Goal: Task Accomplishment & Management: Complete application form

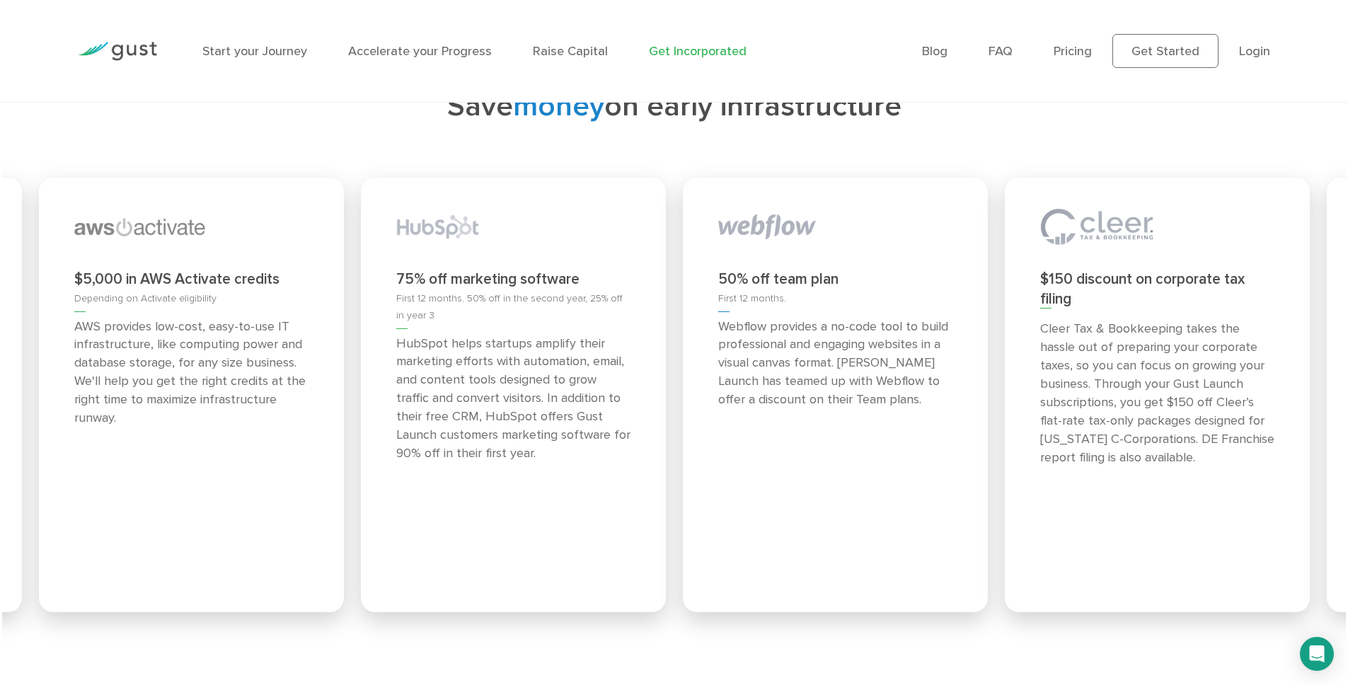
scroll to position [6278, 0]
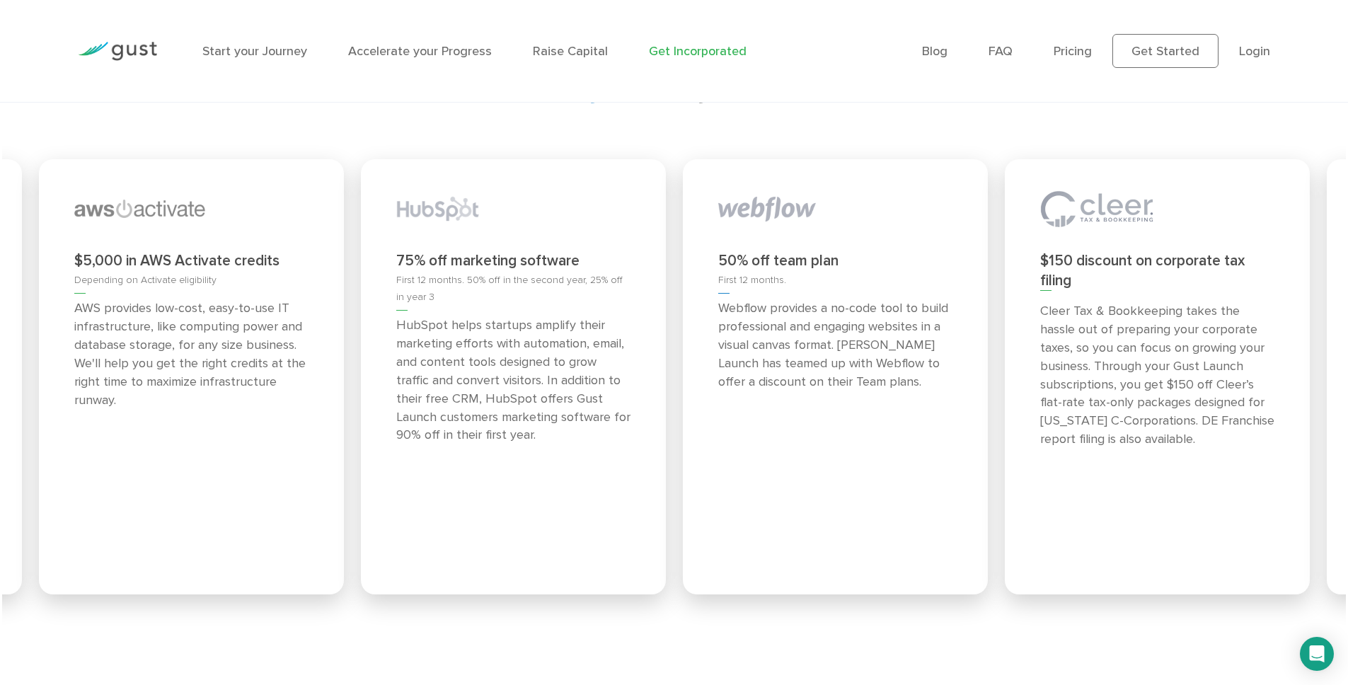
scroll to position [7221, 0]
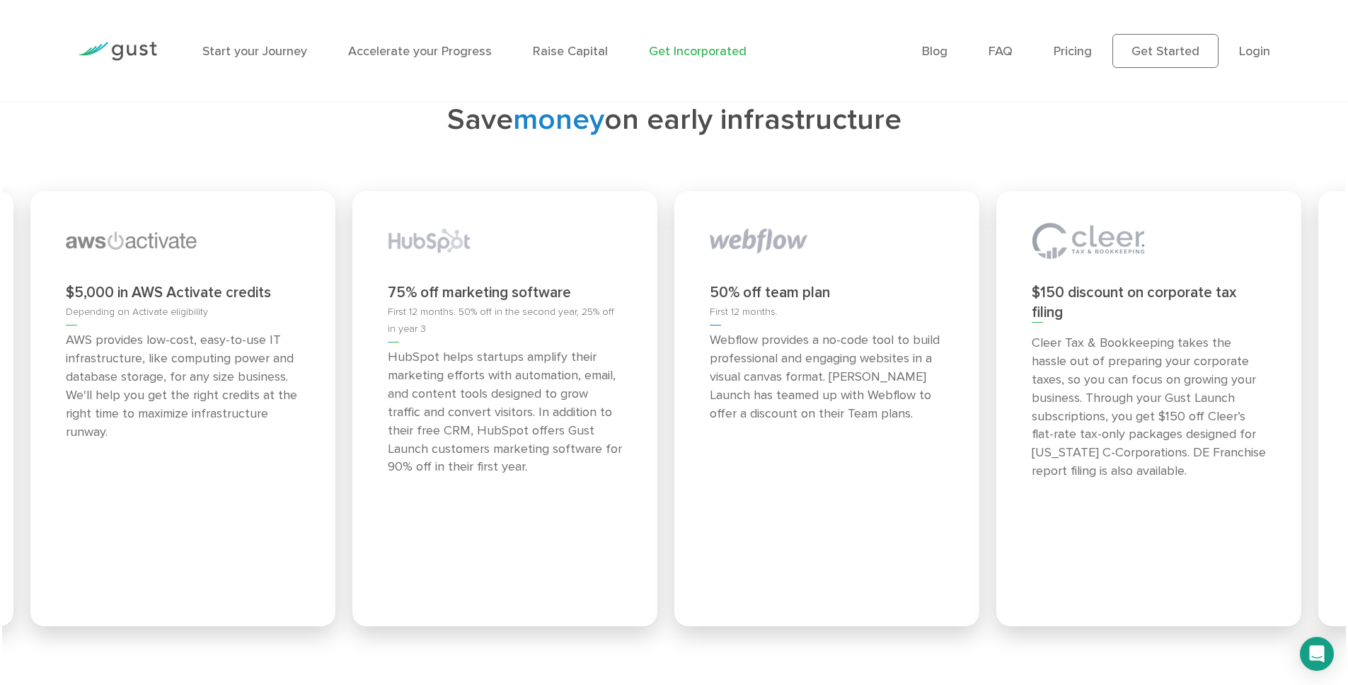
drag, startPoint x: 539, startPoint y: 328, endPoint x: 397, endPoint y: 320, distance: 142.5
click at [398, 348] on p "HubSpot helps startups amplify their marketing efforts with automation, email, …" at bounding box center [505, 412] width 234 height 128
drag, startPoint x: 719, startPoint y: 324, endPoint x: 434, endPoint y: 297, distance: 286.6
click at [717, 331] on p "Webflow provides a no-code tool to build professional and engaging websites in …" at bounding box center [834, 377] width 234 height 92
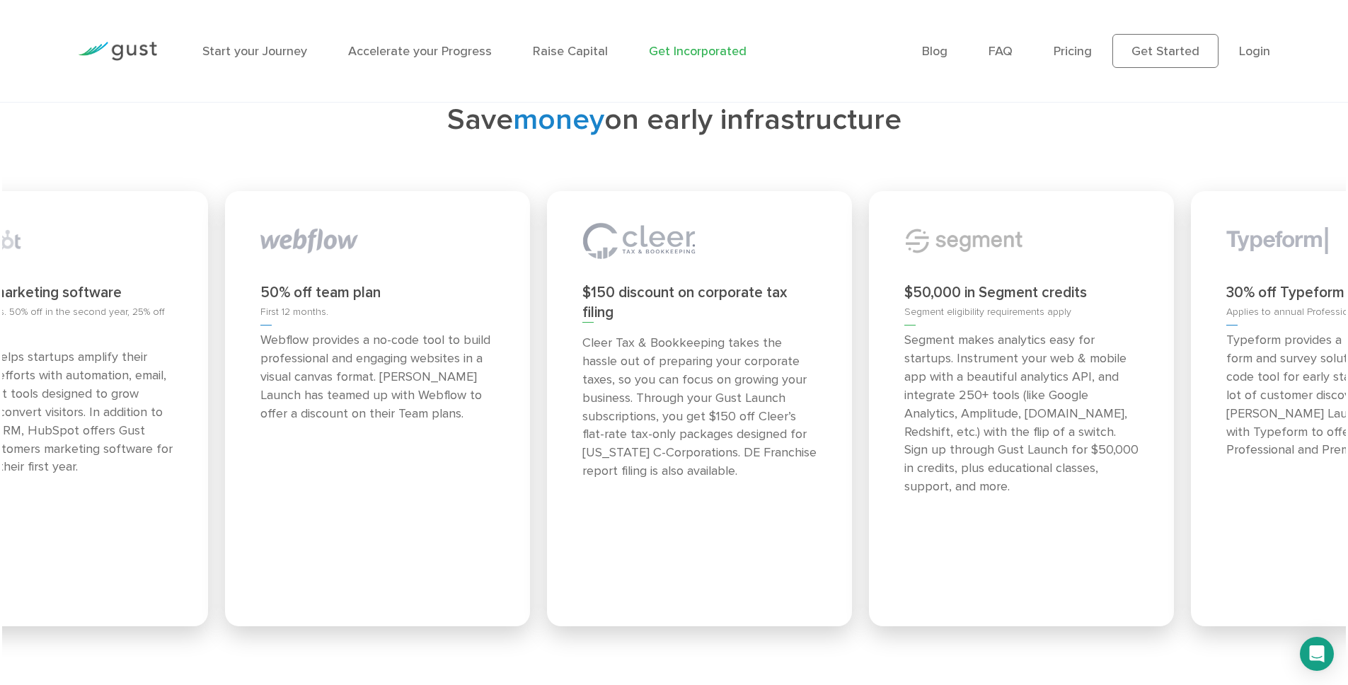
drag, startPoint x: 750, startPoint y: 370, endPoint x: 577, endPoint y: 359, distance: 173.8
click at [590, 360] on p "Cleer Tax & Bookkeeping takes the hassle out of preparing your corporate taxes,…" at bounding box center [699, 407] width 234 height 147
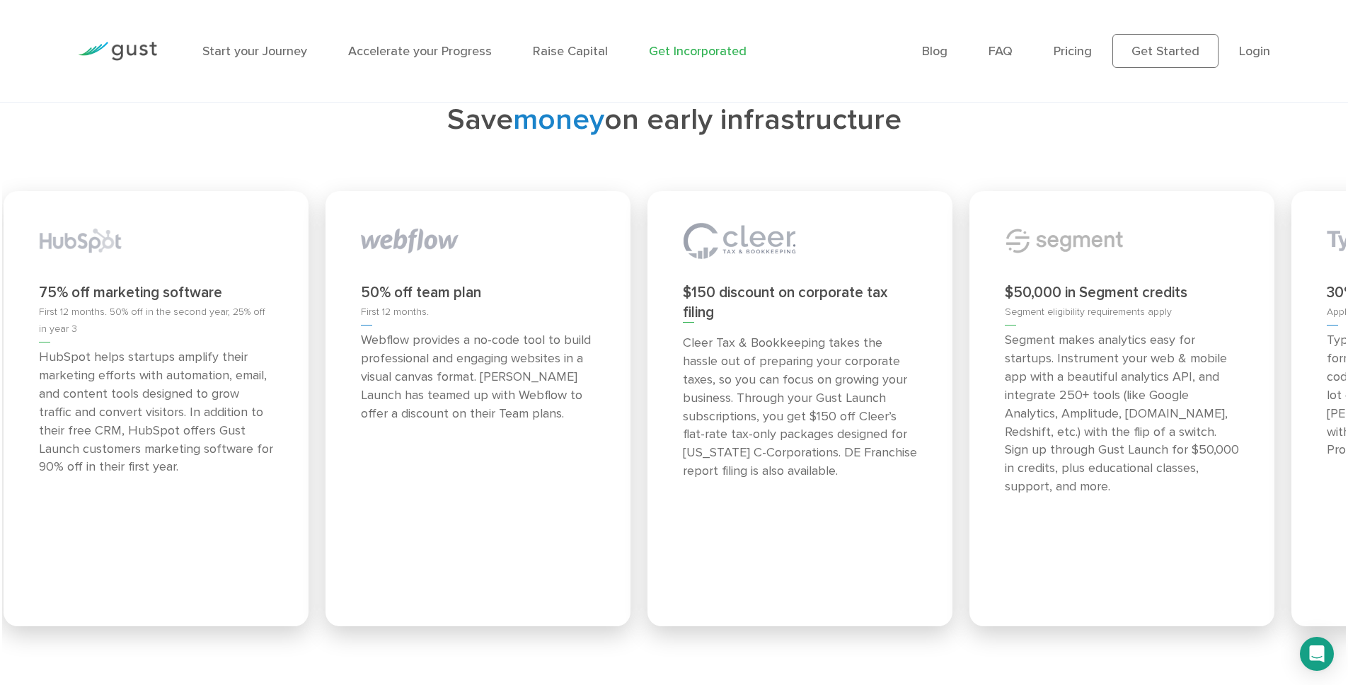
drag, startPoint x: 793, startPoint y: 381, endPoint x: 509, endPoint y: 355, distance: 284.9
click at [683, 356] on p "Cleer Tax & Bookkeeping takes the hassle out of preparing your corporate taxes,…" at bounding box center [800, 407] width 234 height 147
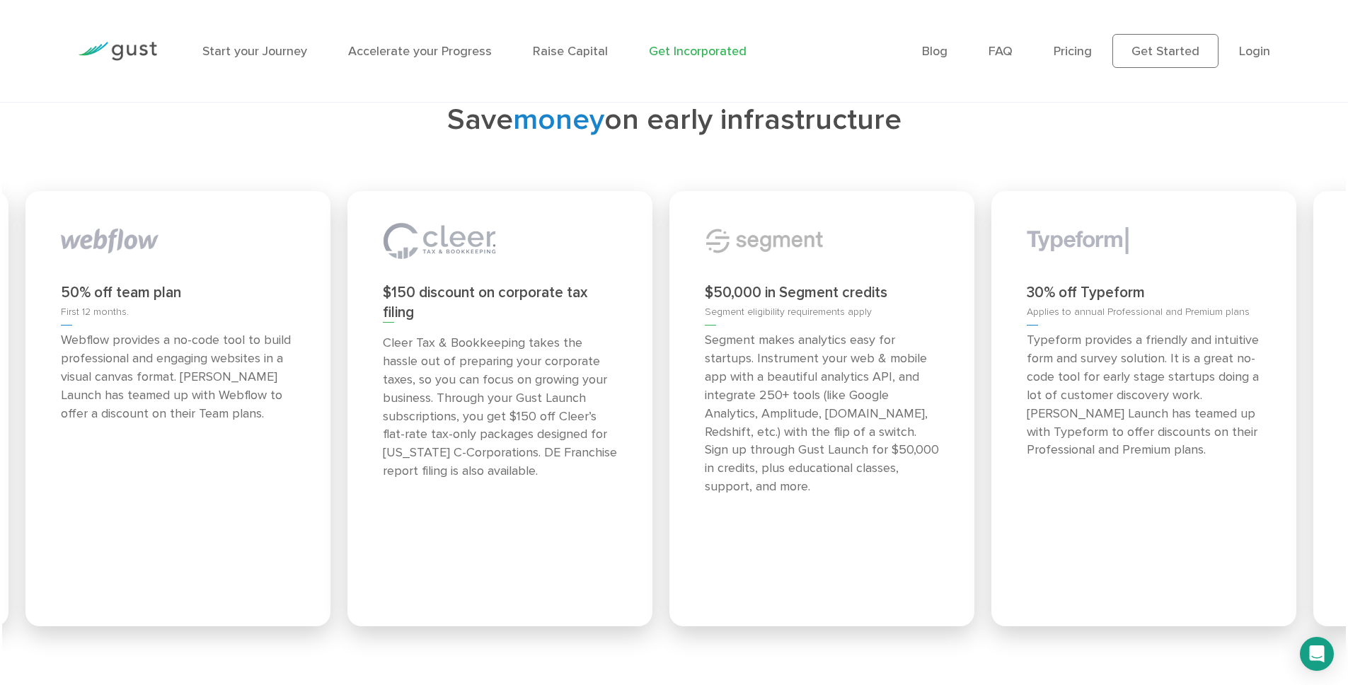
drag, startPoint x: 775, startPoint y: 361, endPoint x: 556, endPoint y: 336, distance: 220.1
click at [705, 336] on p "Segment makes analytics easy for startups. Instrument your web & mobile app wit…" at bounding box center [822, 413] width 234 height 165
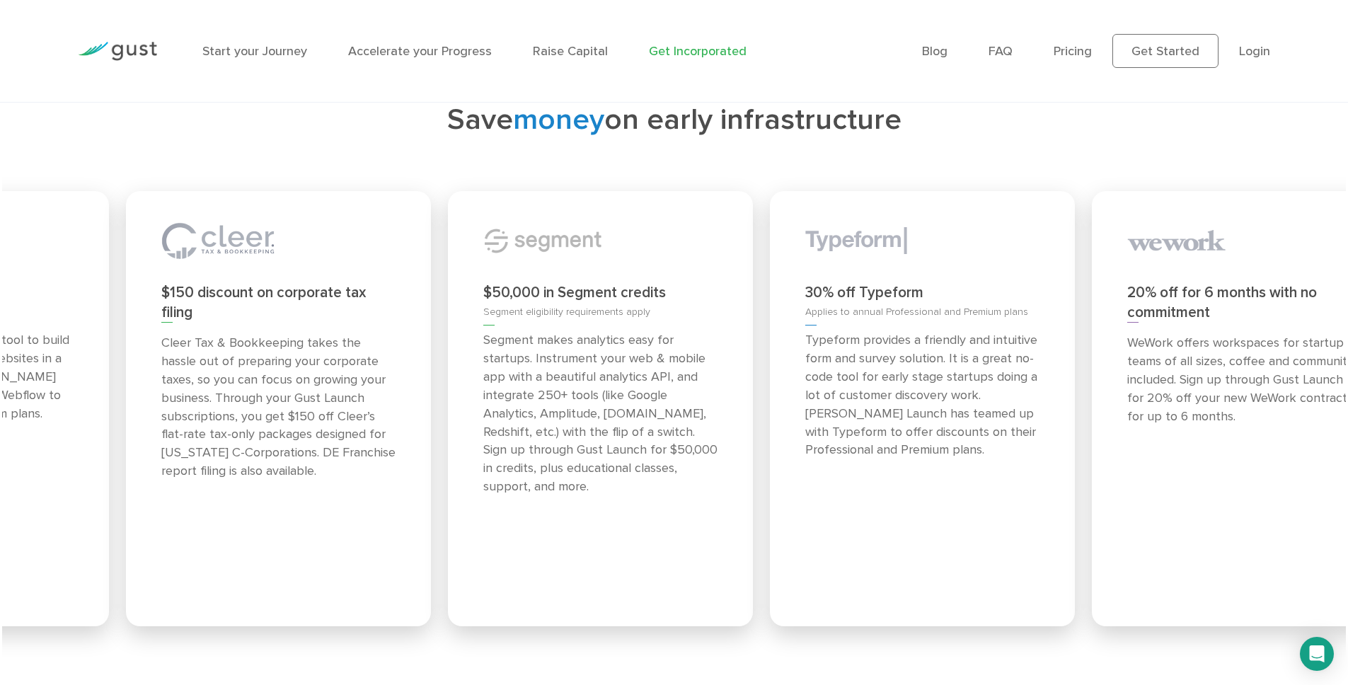
drag, startPoint x: 607, startPoint y: 328, endPoint x: 511, endPoint y: 311, distance: 97.0
click at [532, 331] on p "Segment makes analytics easy for startups. Instrument your web & mobile app wit…" at bounding box center [600, 413] width 234 height 165
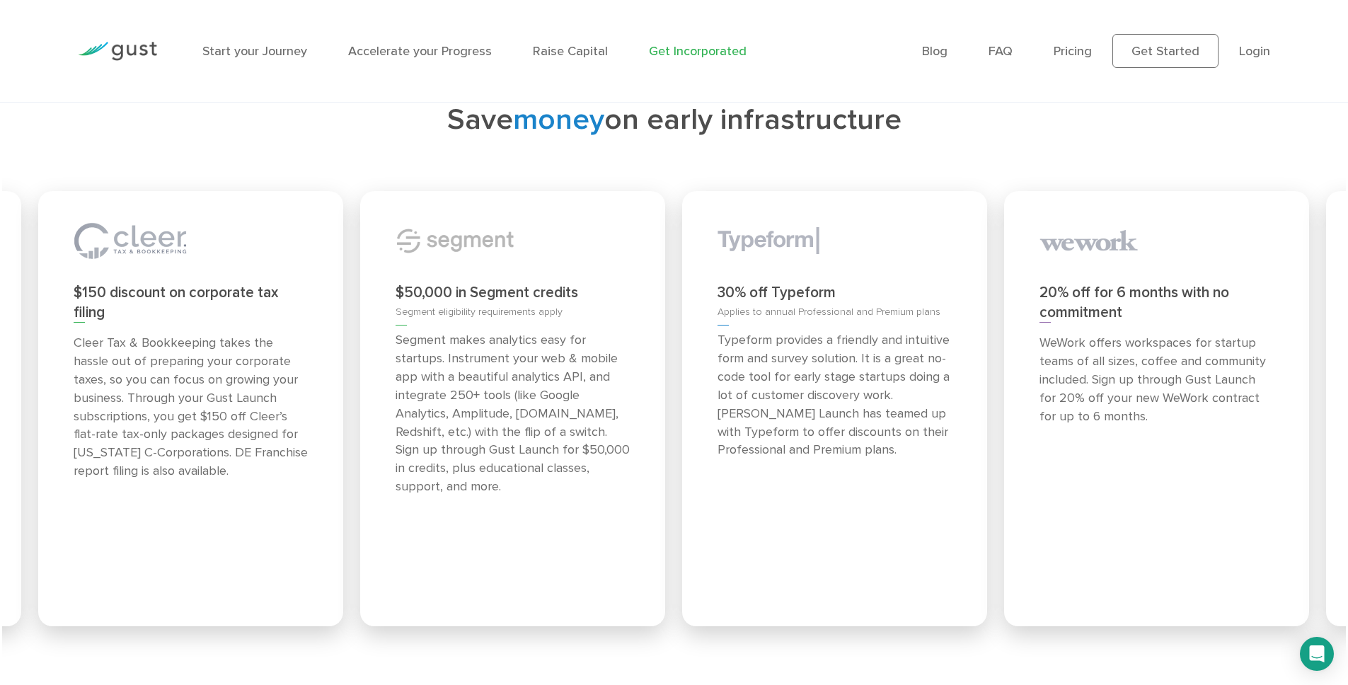
drag, startPoint x: 747, startPoint y: 355, endPoint x: 538, endPoint y: 335, distance: 210.4
click at [718, 335] on p "Typeform provides a friendly and intuitive form and survey solution. It is a gr…" at bounding box center [835, 395] width 234 height 128
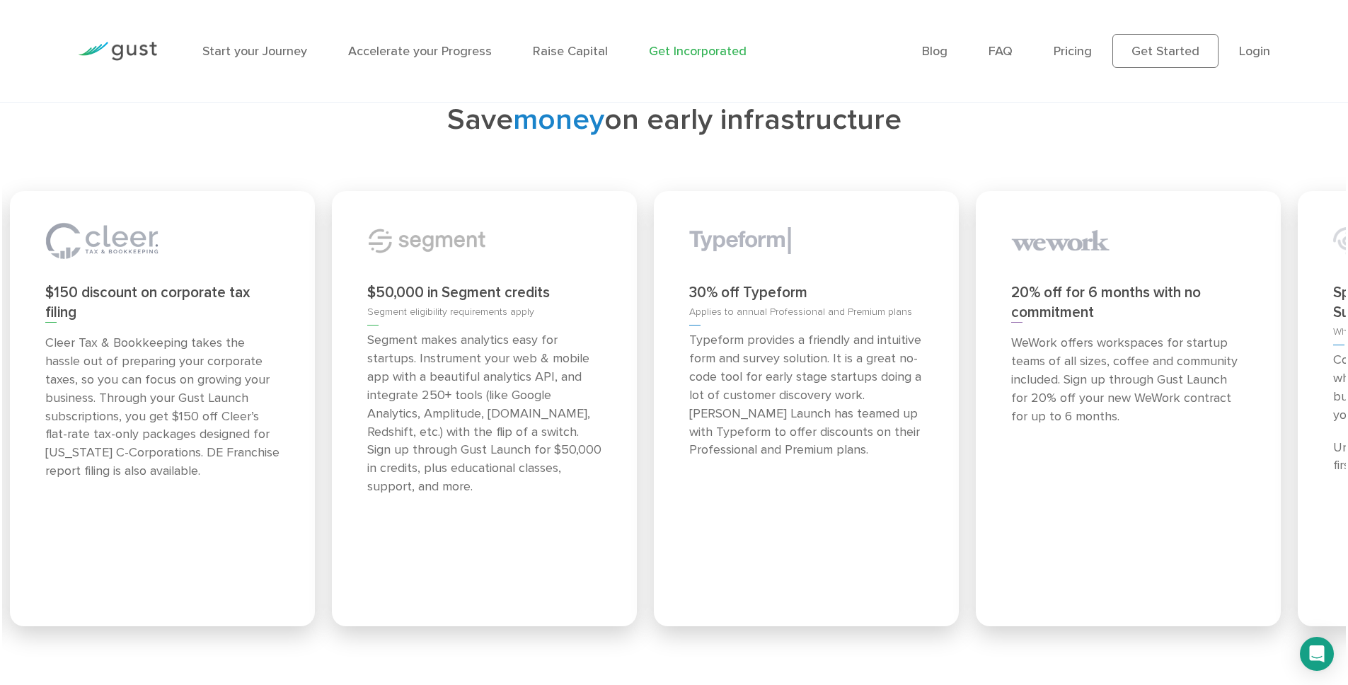
drag, startPoint x: 849, startPoint y: 403, endPoint x: 527, endPoint y: 382, distance: 323.4
click at [689, 382] on p "Typeform provides a friendly and intuitive form and survey solution. It is a gr…" at bounding box center [806, 395] width 234 height 128
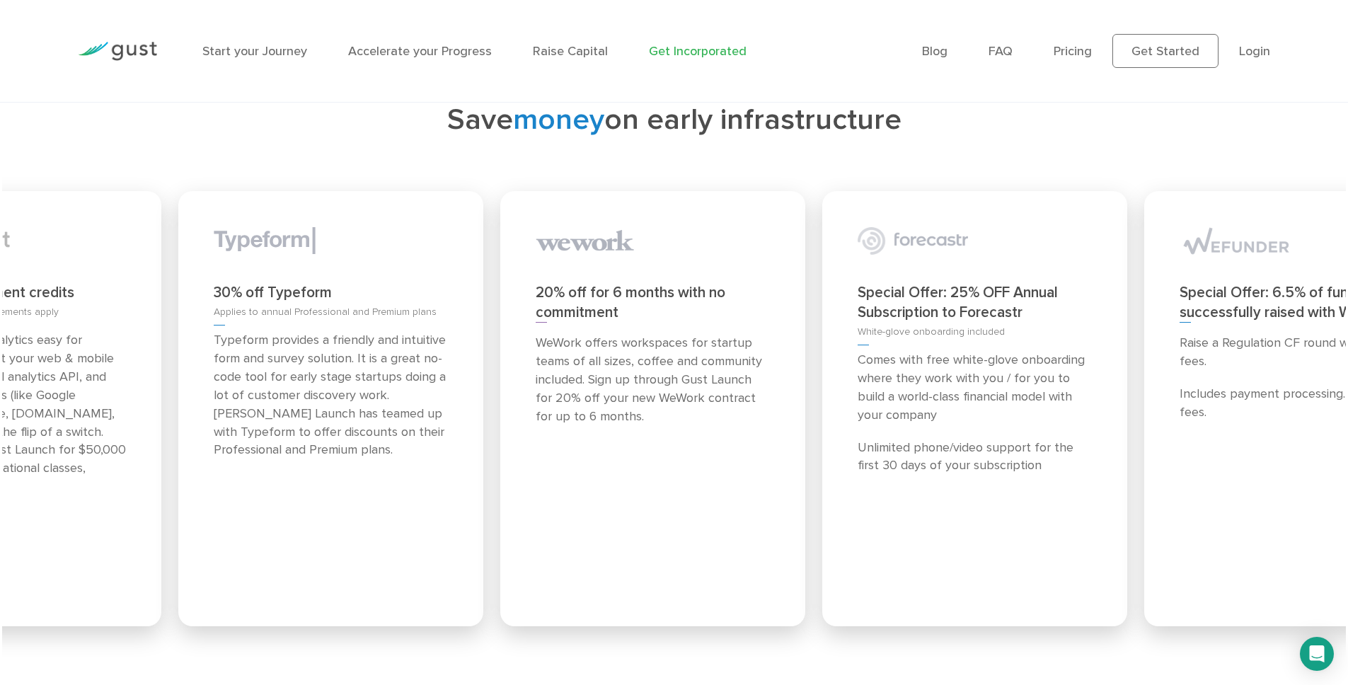
drag, startPoint x: 797, startPoint y: 407, endPoint x: 519, endPoint y: 367, distance: 281.0
click at [521, 367] on div "20% off for 6 months with no commitment WeWork offers workspaces for startup te…" at bounding box center [652, 408] width 305 height 435
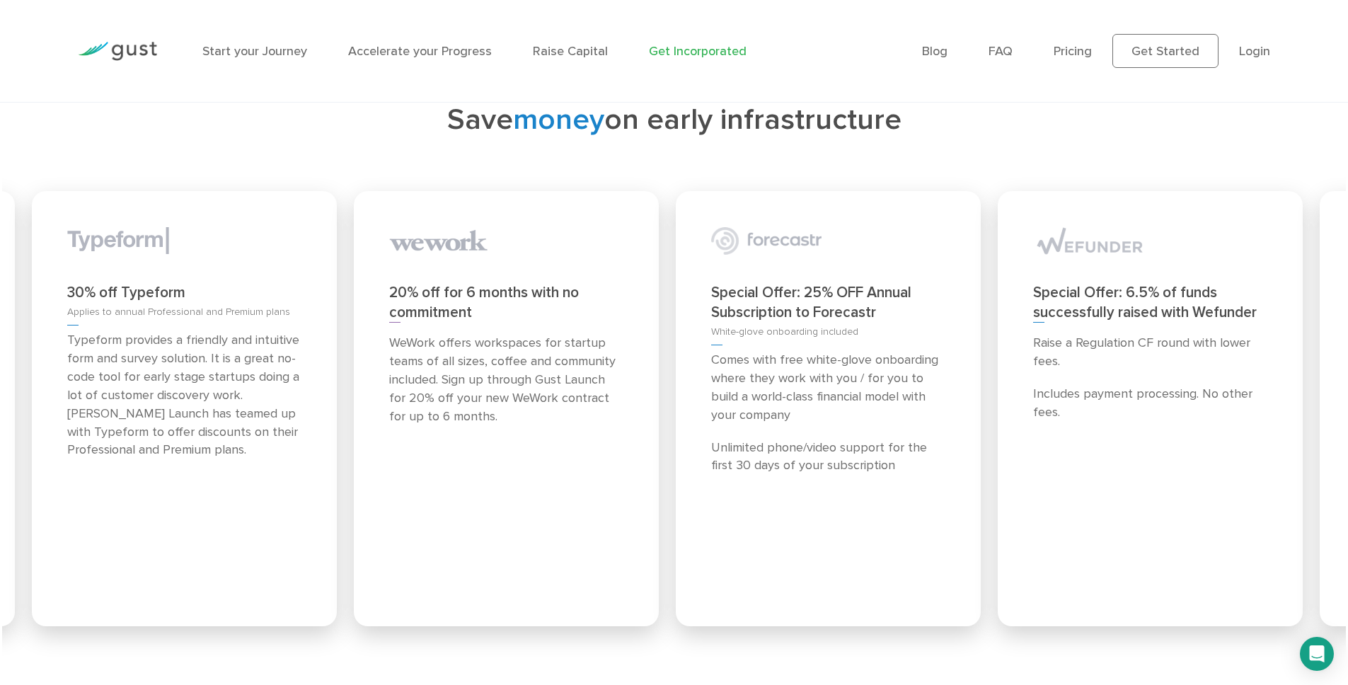
drag, startPoint x: 842, startPoint y: 385, endPoint x: 590, endPoint y: 360, distance: 253.2
click at [711, 360] on div "Comes with free white-glove onboarding where they work with you / for you to bu…" at bounding box center [828, 413] width 234 height 124
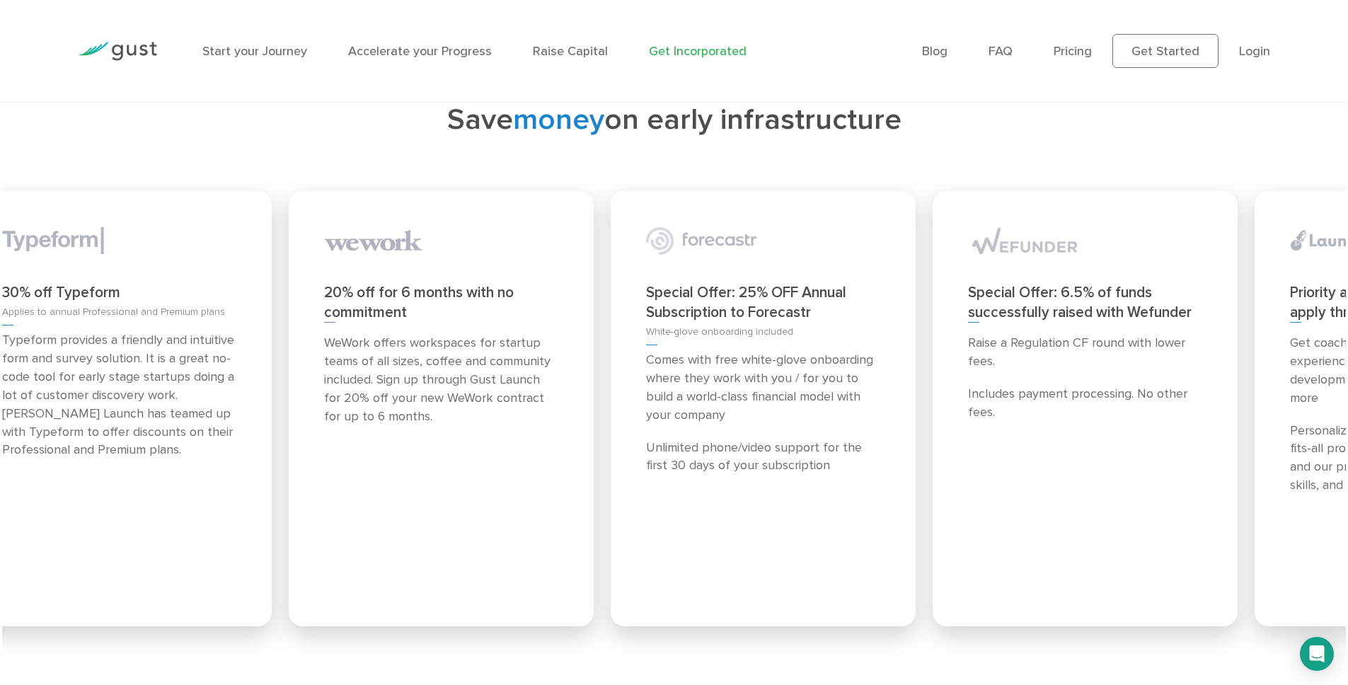
drag, startPoint x: 883, startPoint y: 391, endPoint x: 569, endPoint y: 374, distance: 314.0
click at [646, 374] on div "Comes with free white-glove onboarding where they work with you / for you to bu…" at bounding box center [763, 413] width 234 height 124
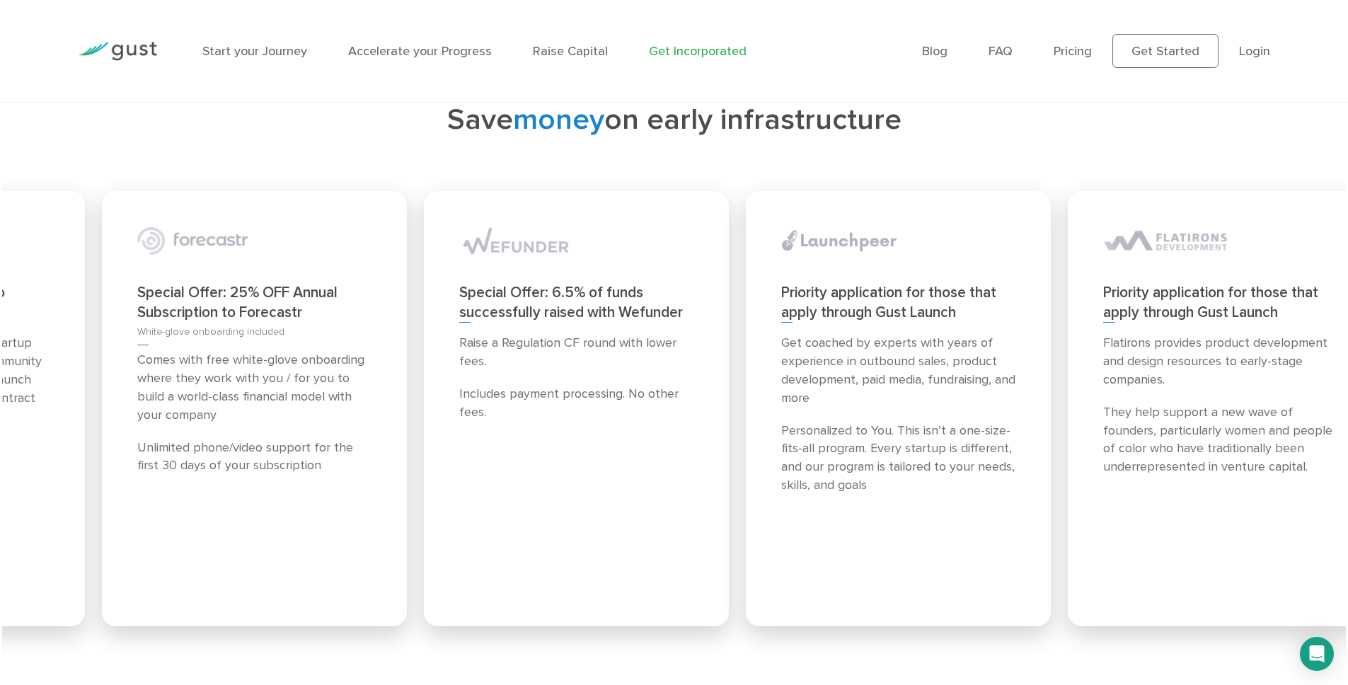
drag, startPoint x: 880, startPoint y: 413, endPoint x: 590, endPoint y: 396, distance: 290.6
click at [590, 396] on div "Special Offer: 6.5% of funds successfully raised with Wefunder Raise a Regulati…" at bounding box center [576, 408] width 305 height 435
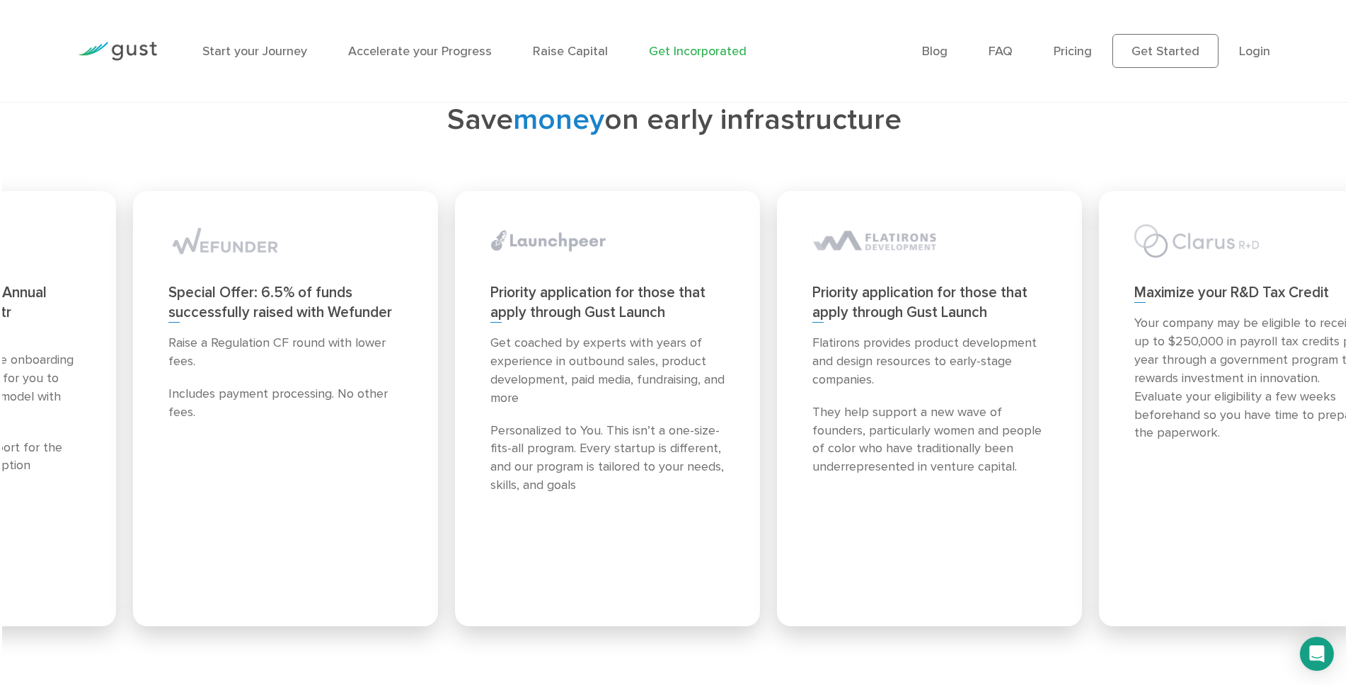
drag, startPoint x: 867, startPoint y: 457, endPoint x: 488, endPoint y: 412, distance: 381.3
click at [488, 412] on div "Priority application for those that apply through Gust Launch Get coached by ex…" at bounding box center [607, 408] width 305 height 435
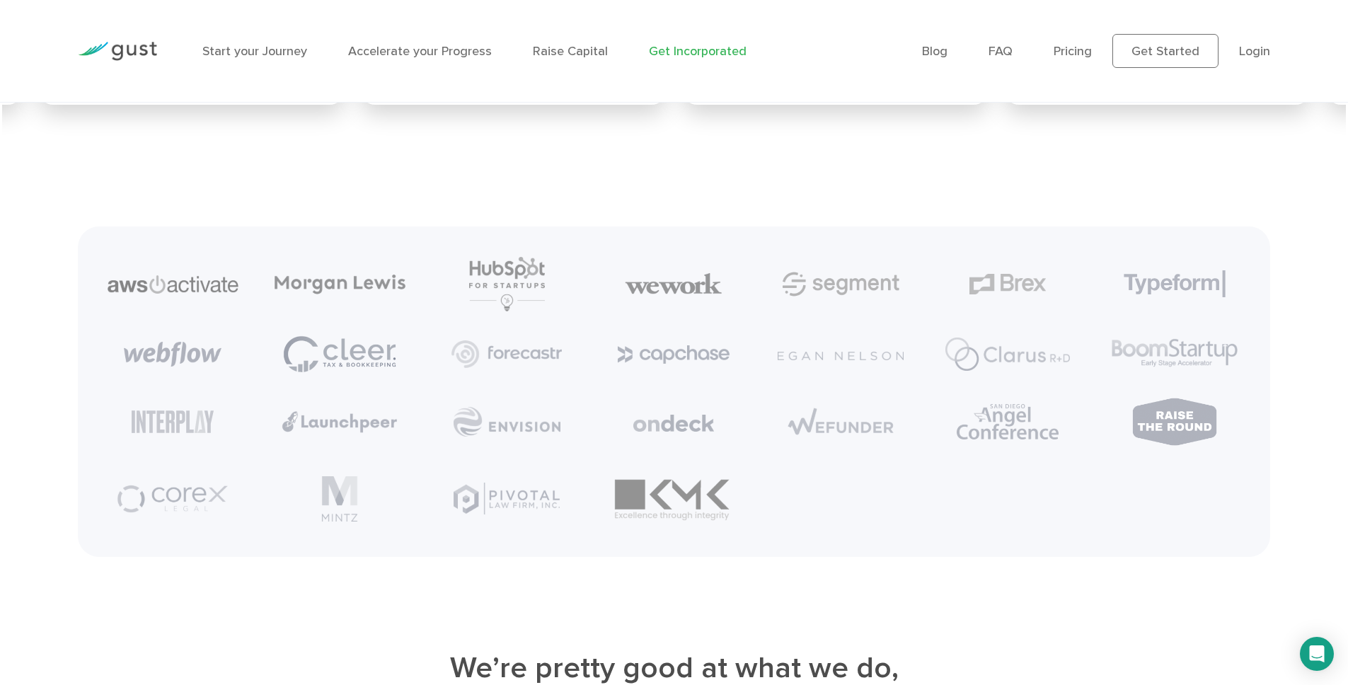
scroll to position [7753, 0]
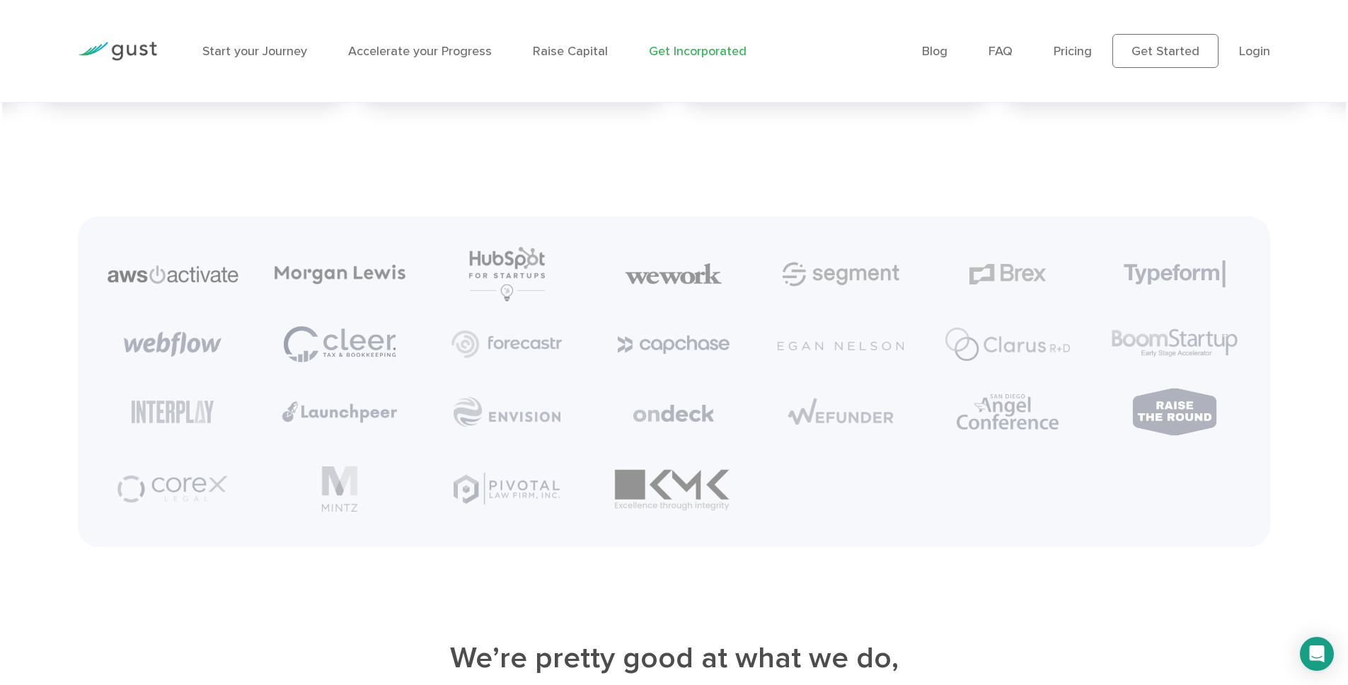
click at [1163, 387] on img at bounding box center [1175, 412] width 88 height 50
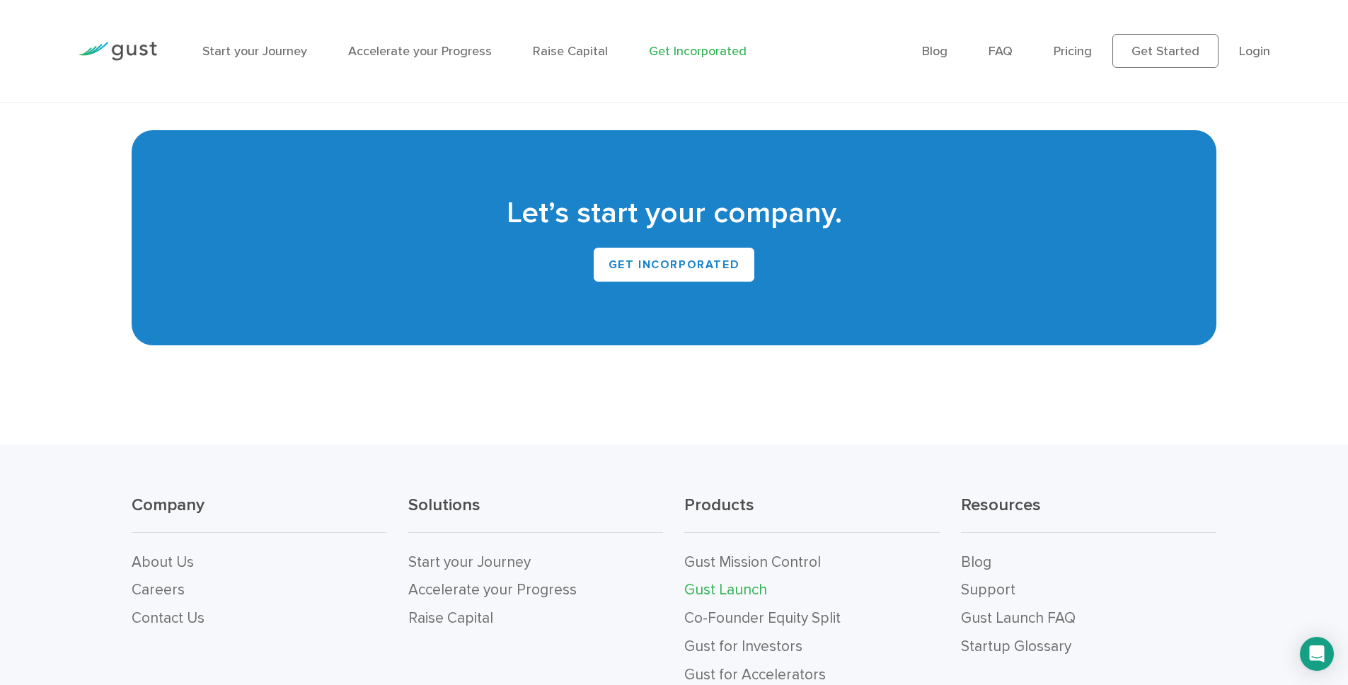
scroll to position [9574, 0]
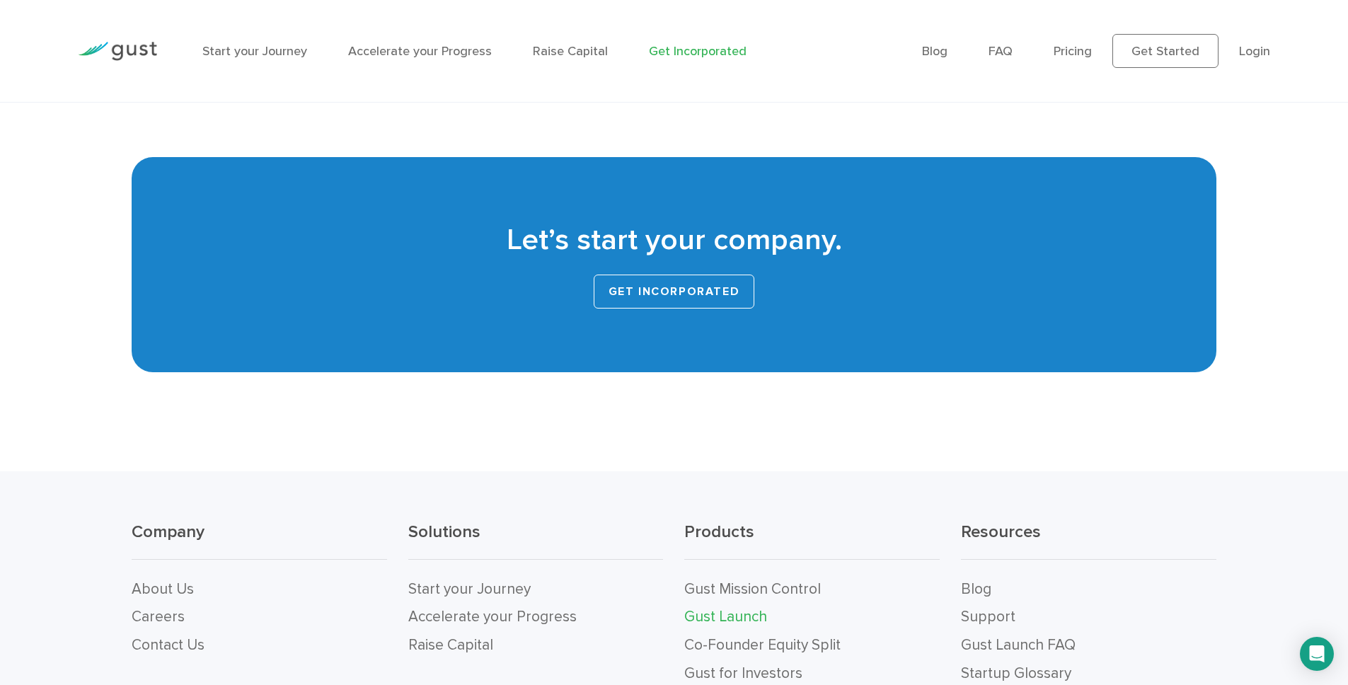
click at [691, 275] on link "Get INCORPORATED" at bounding box center [674, 292] width 161 height 34
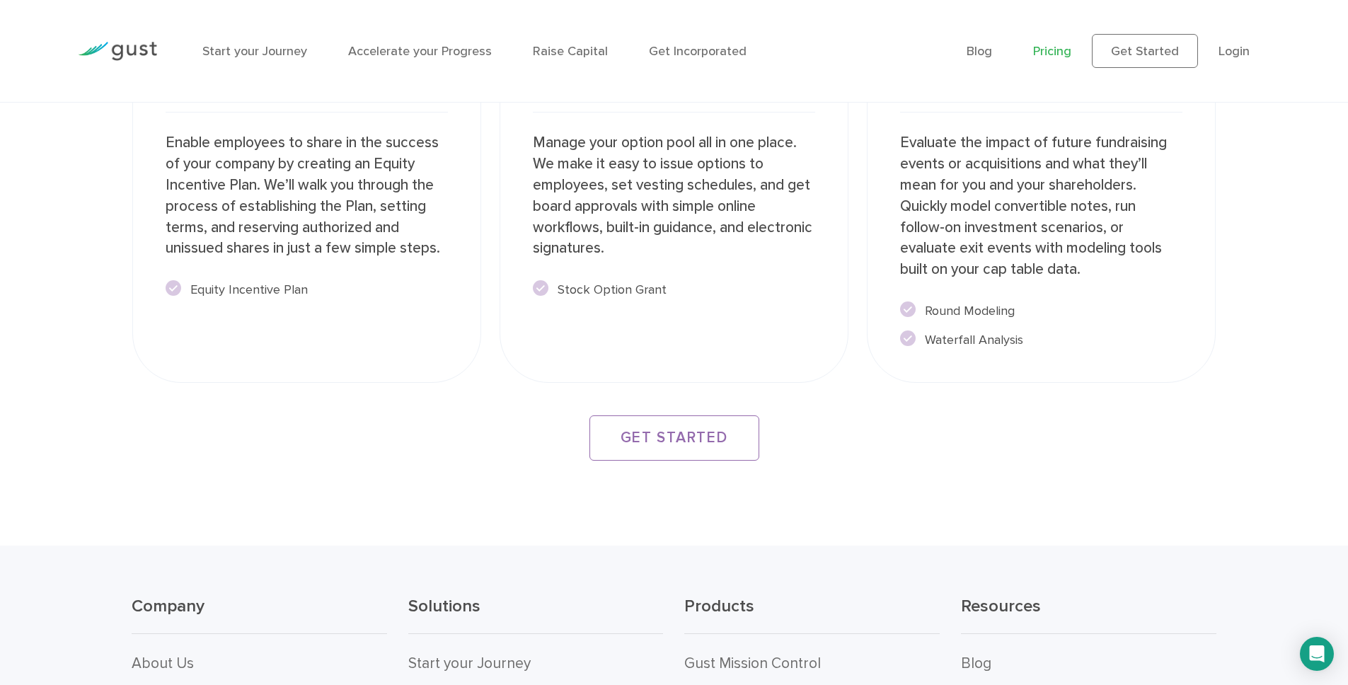
scroll to position [2745, 0]
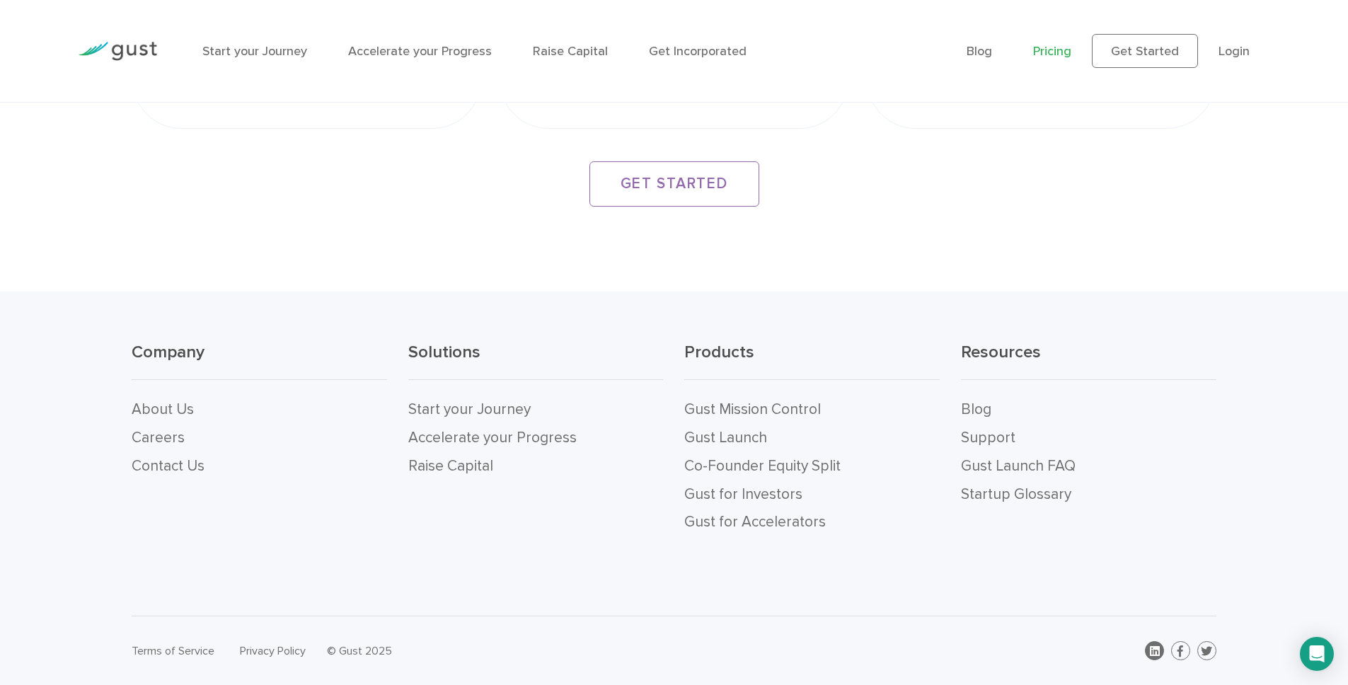
click at [1159, 648] on icon at bounding box center [1155, 650] width 10 height 11
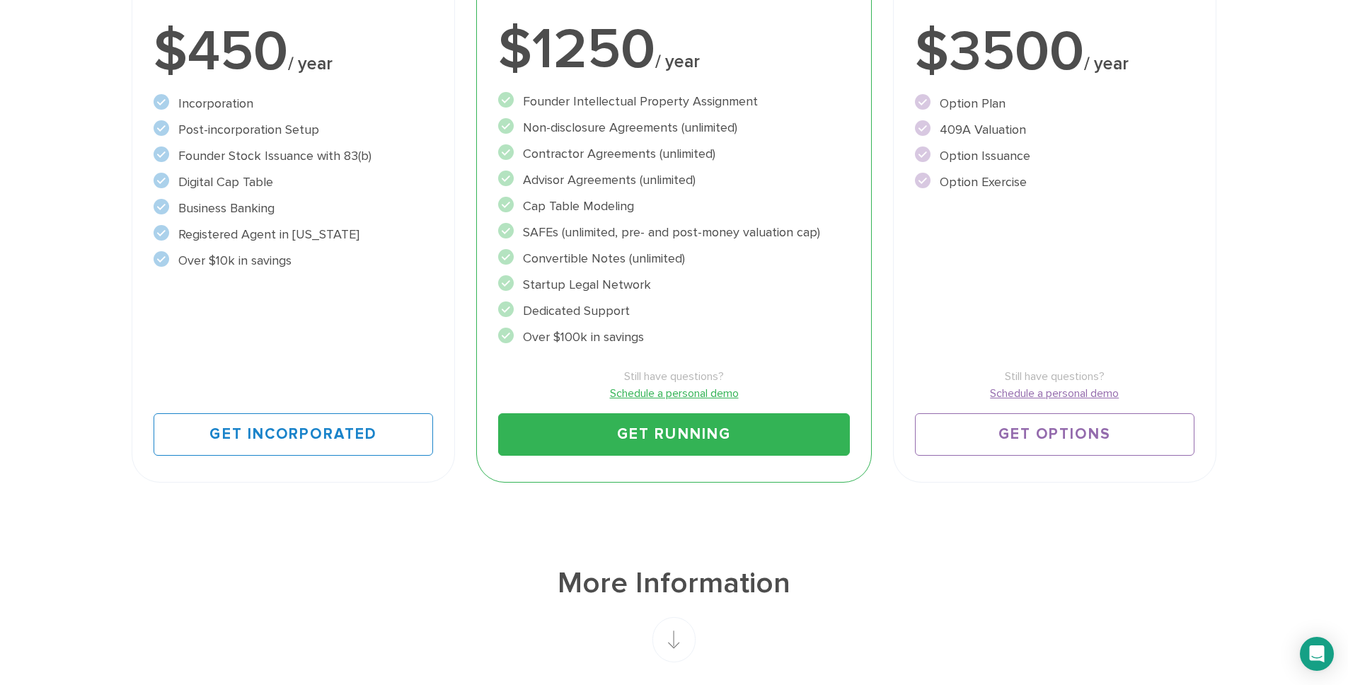
scroll to position [0, 0]
